Goal: Task Accomplishment & Management: Manage account settings

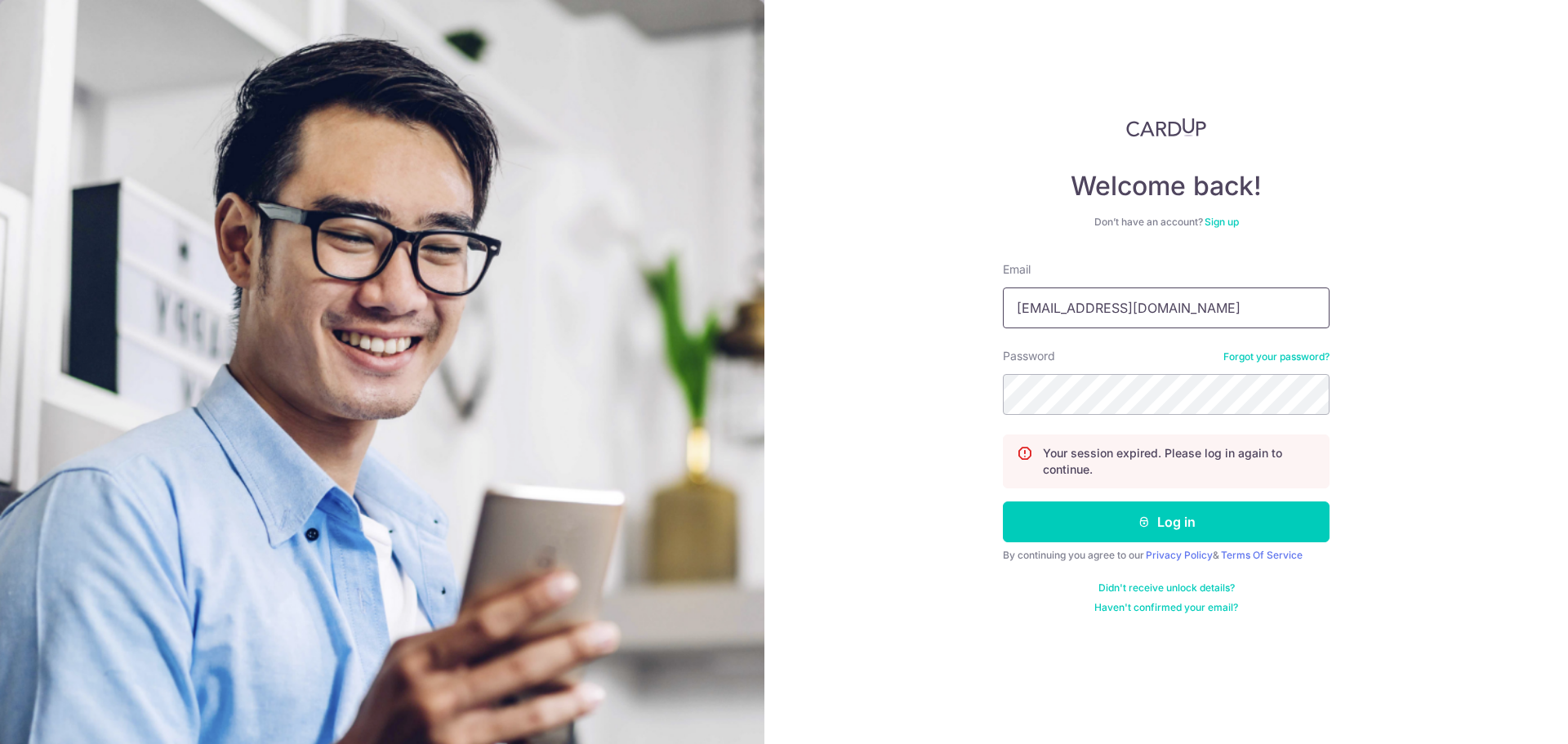
type input "[EMAIL_ADDRESS][DOMAIN_NAME]"
click at [1169, 515] on button "Log in" at bounding box center [1167, 522] width 327 height 41
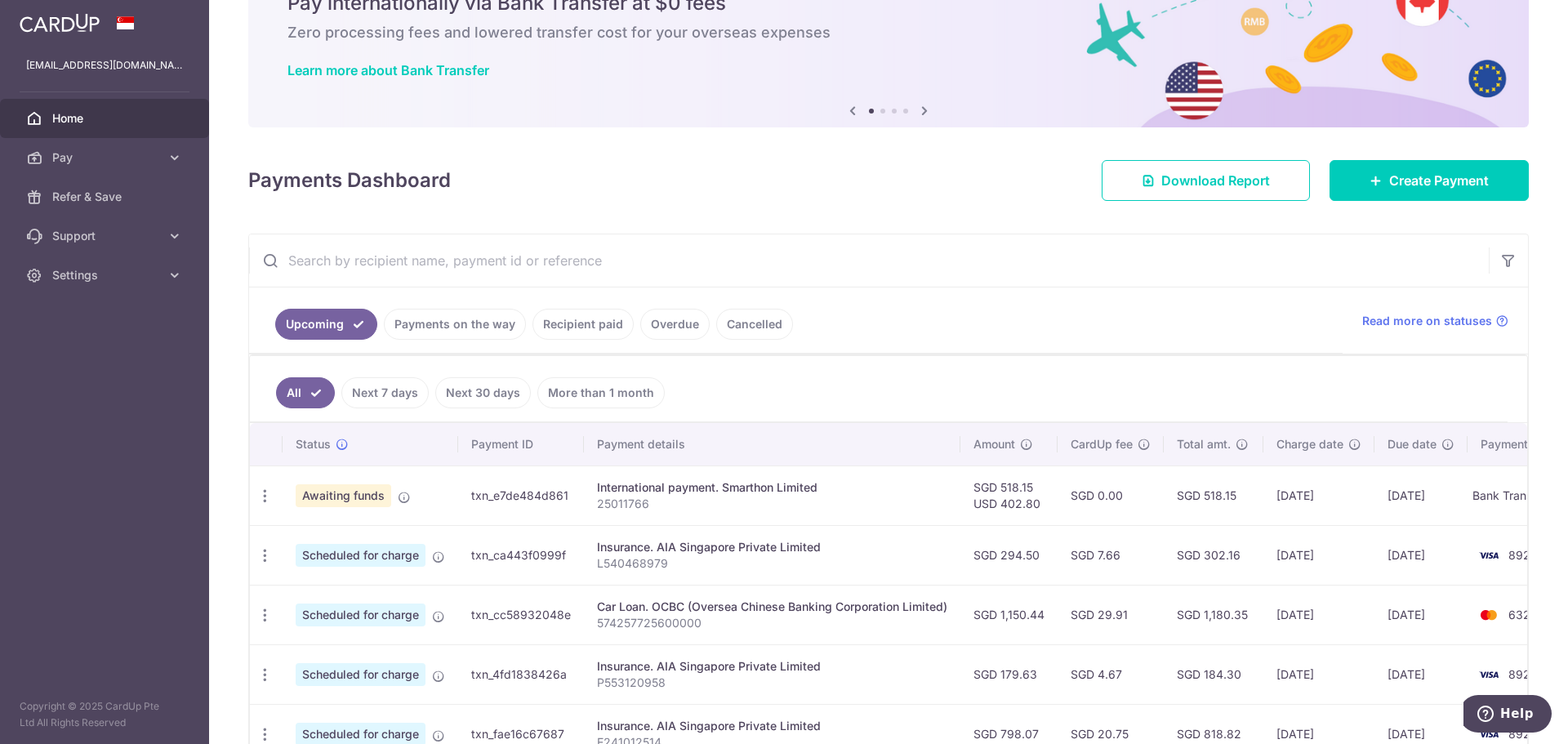
scroll to position [82, 0]
